Goal: Task Accomplishment & Management: Use online tool/utility

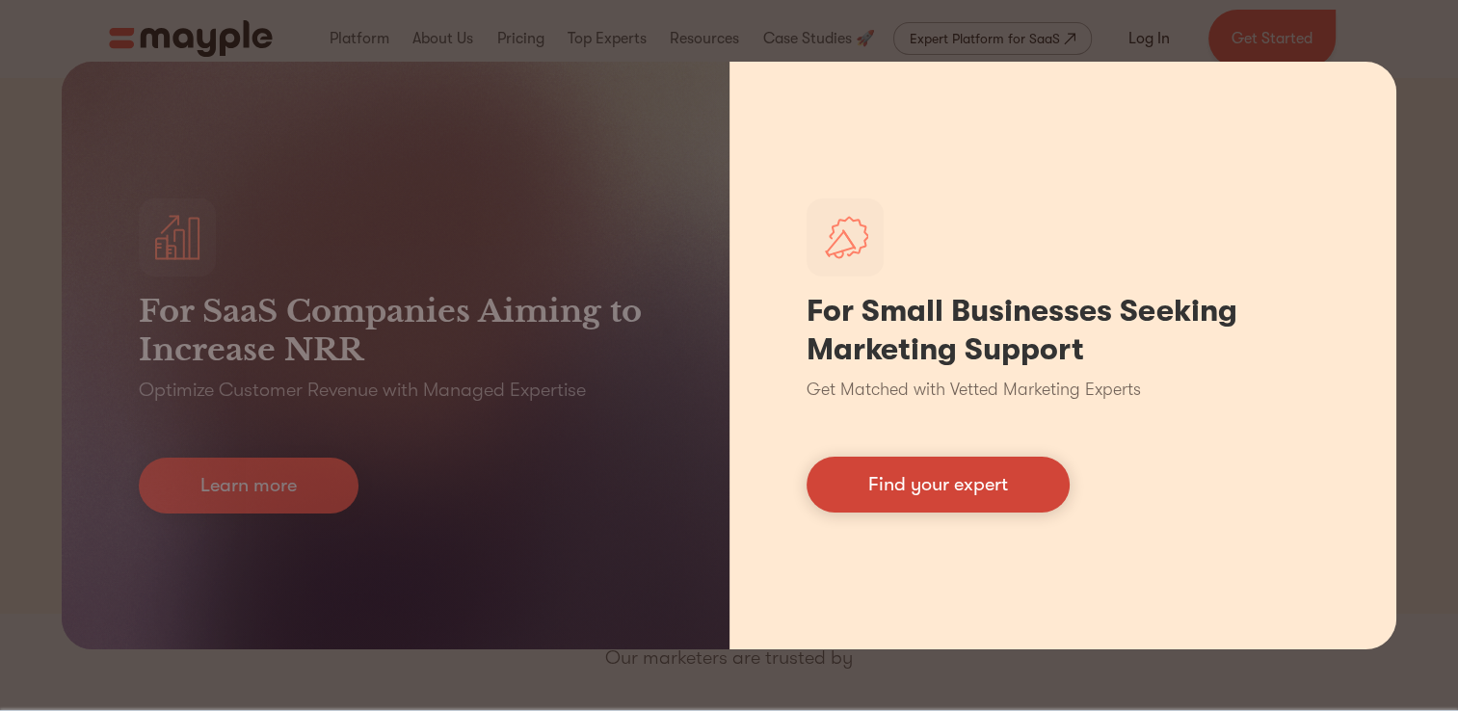
click at [811, 473] on link "Find your expert" at bounding box center [938, 485] width 263 height 56
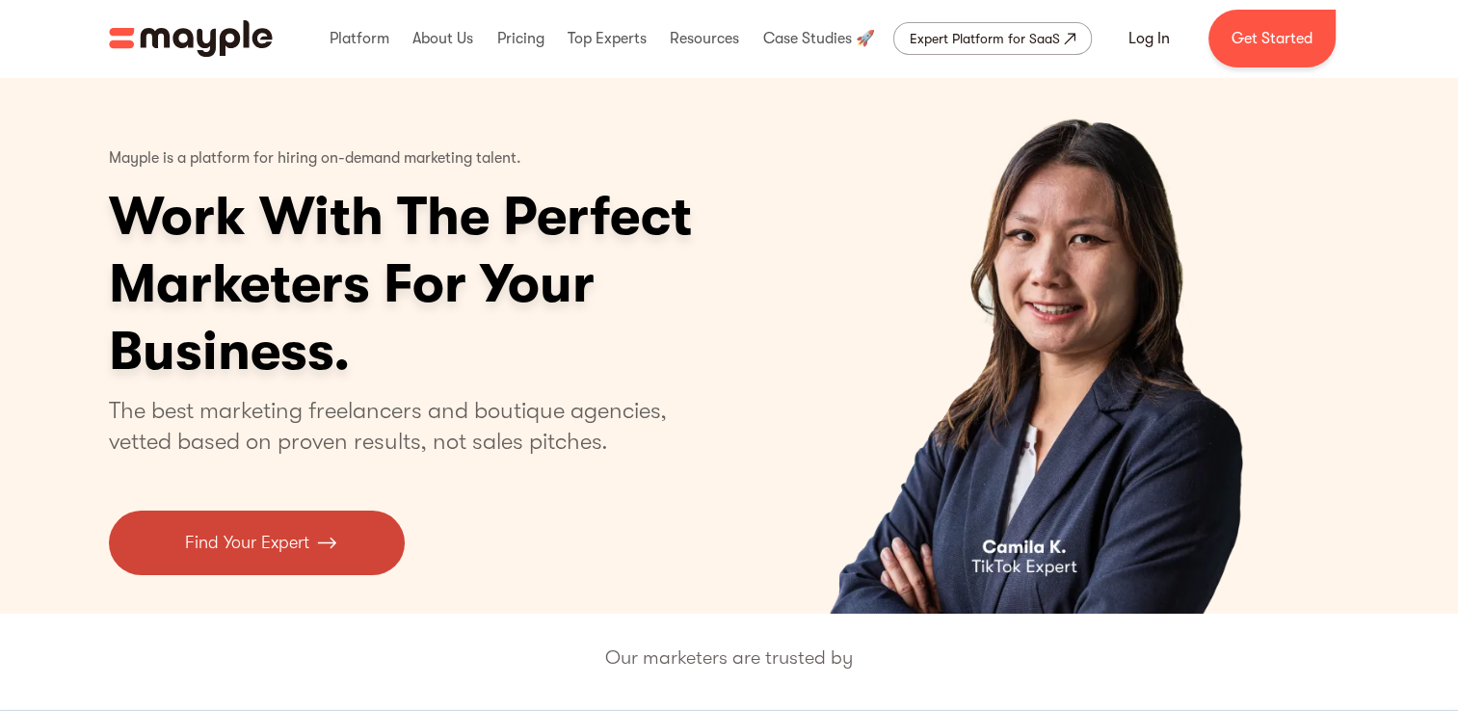
click at [159, 553] on link "Find Your Expert" at bounding box center [257, 543] width 296 height 65
